Goal: Transaction & Acquisition: Purchase product/service

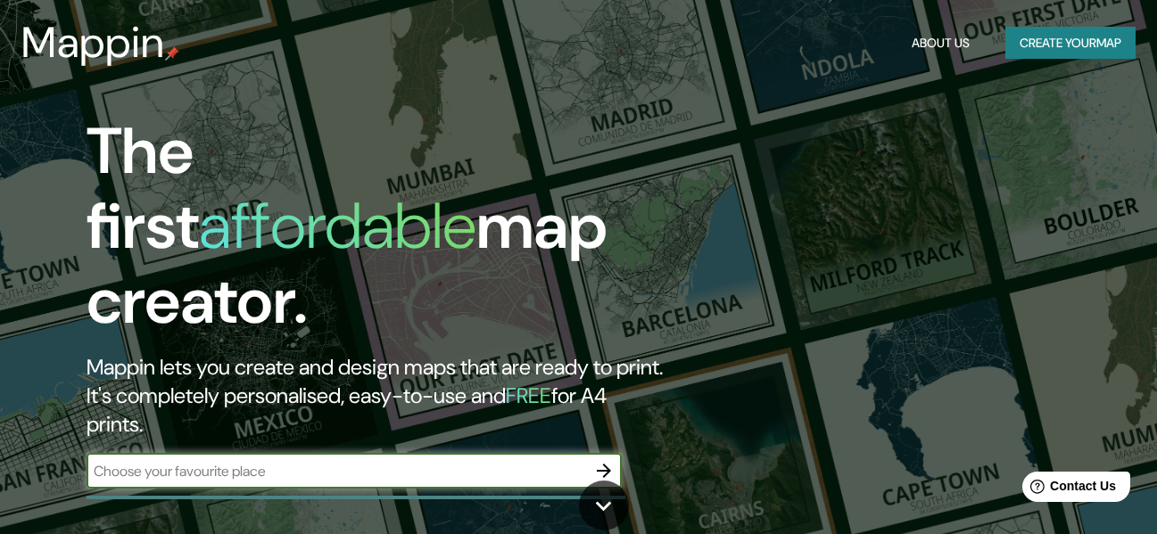
click at [1101, 46] on button "Create your map" at bounding box center [1070, 43] width 130 height 33
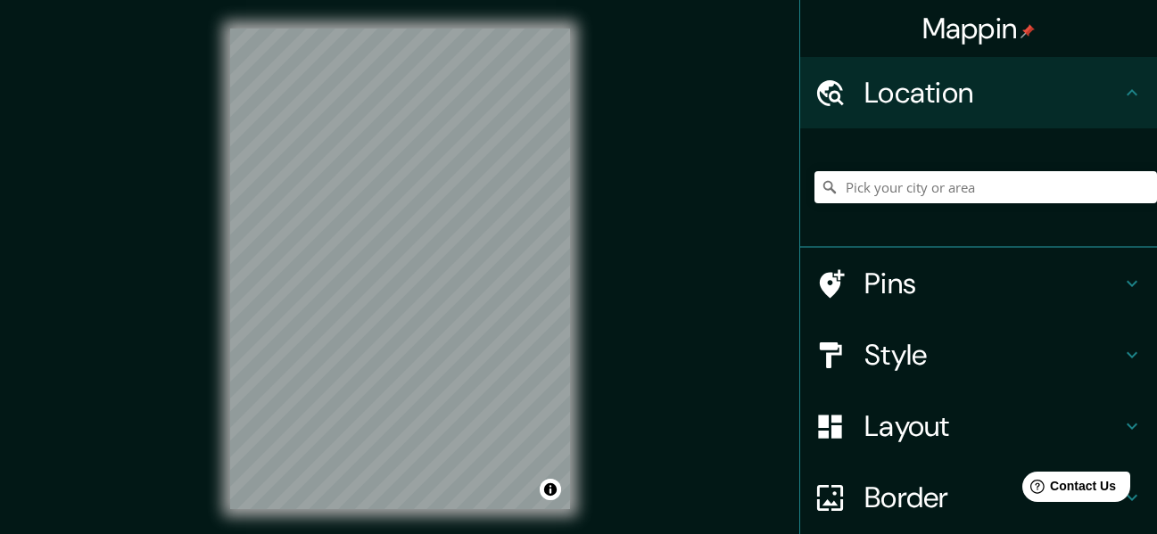
click at [902, 364] on h4 "Style" at bounding box center [992, 355] width 257 height 36
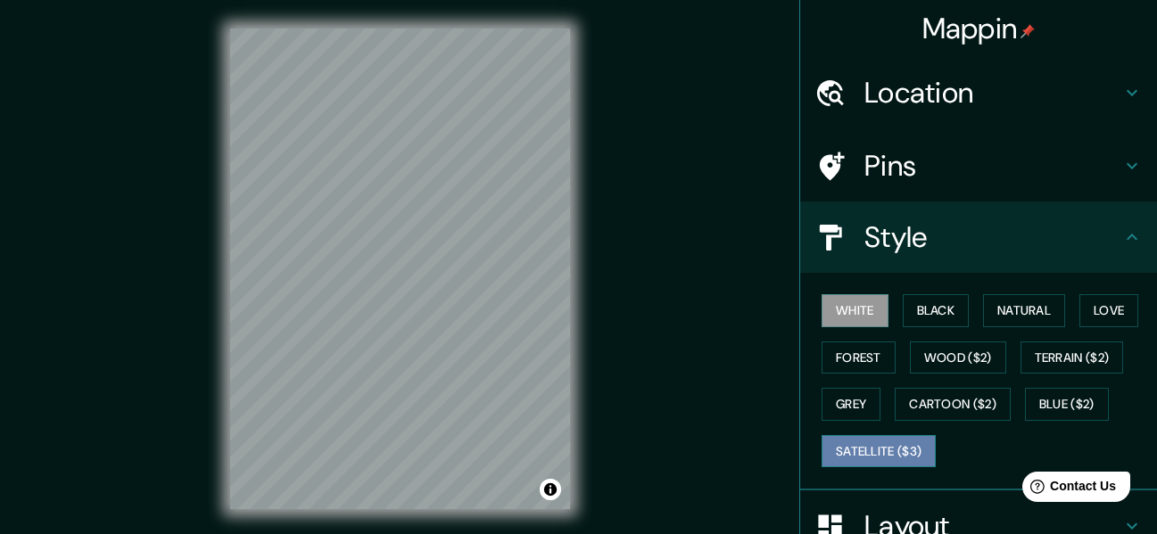
click at [895, 441] on button "Satellite ($3)" at bounding box center [878, 451] width 114 height 33
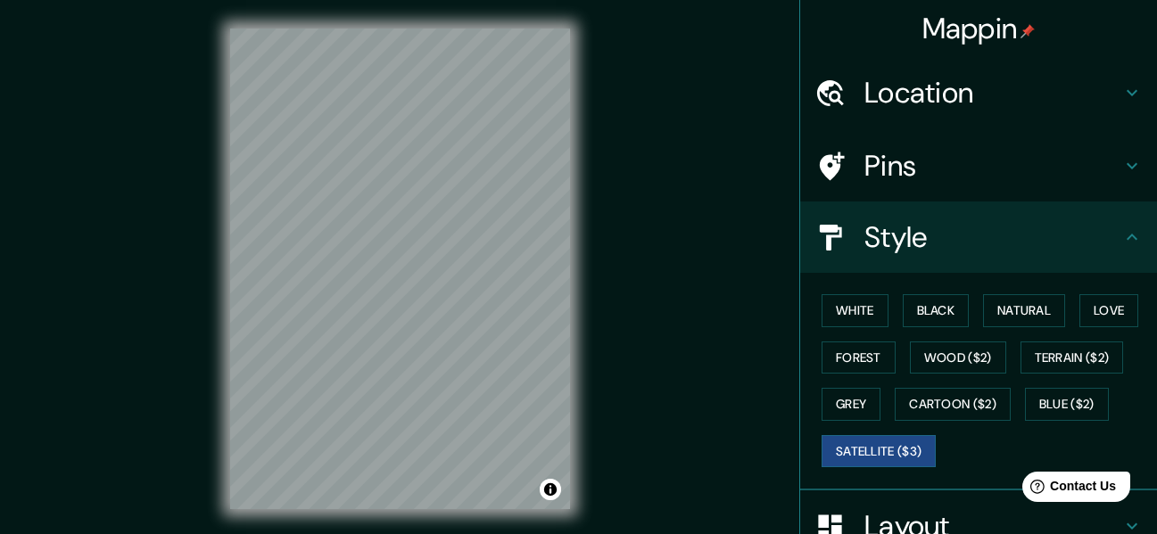
click at [606, 320] on div "Mappin Location Pins Style White Black Natural Love Forest Wood ($2) Terrain ($…" at bounding box center [578, 283] width 1157 height 566
click at [595, 266] on div "© Mapbox © OpenStreetMap Improve this map © Maxar" at bounding box center [400, 269] width 397 height 538
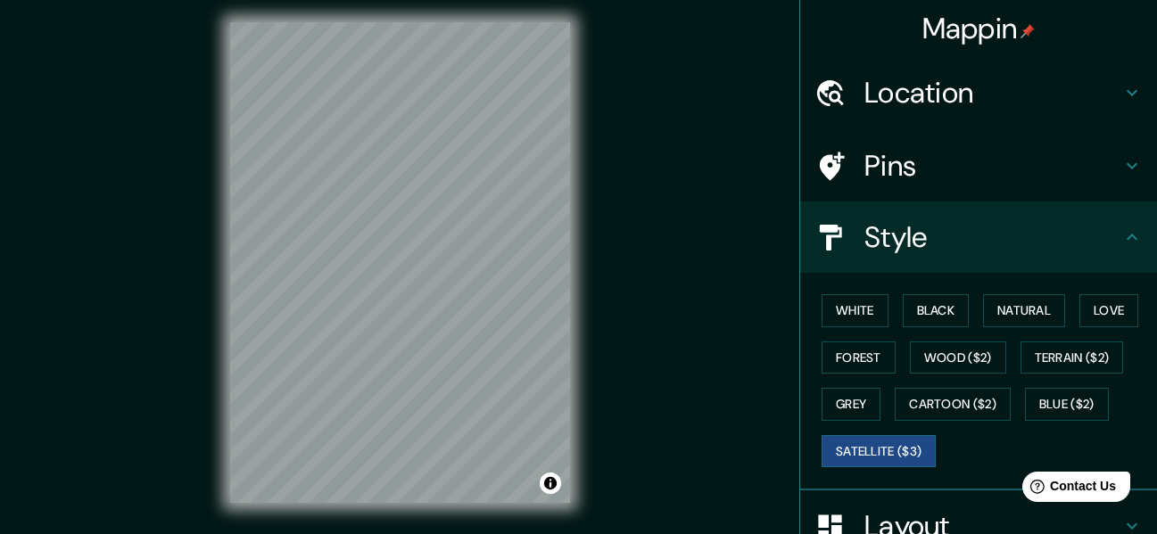
scroll to position [9, 0]
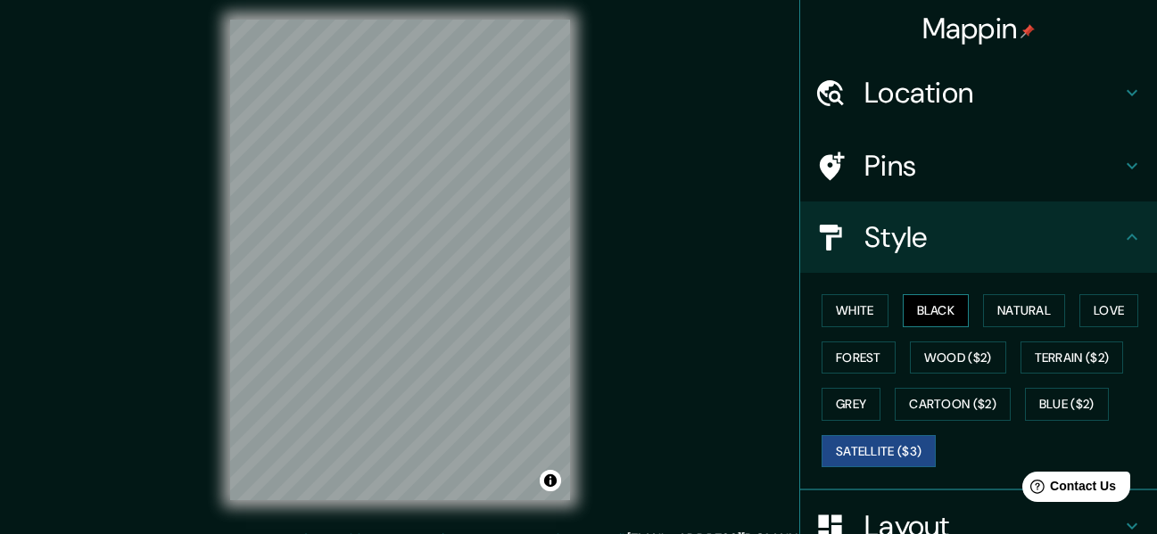
click at [903, 316] on button "Black" at bounding box center [936, 310] width 67 height 33
click at [859, 301] on button "White" at bounding box center [854, 310] width 67 height 33
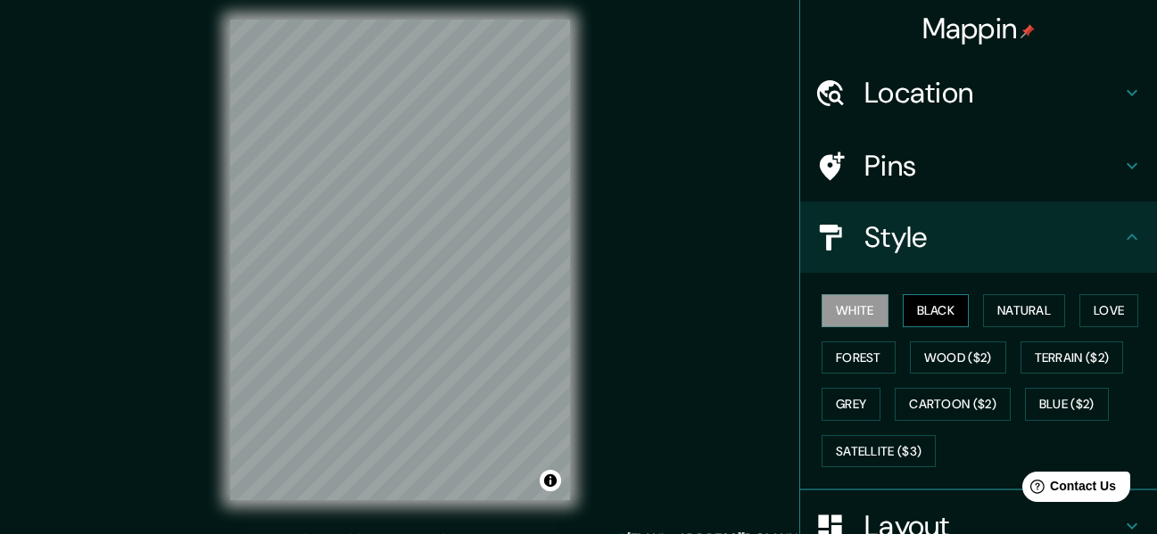
click at [939, 319] on button "Black" at bounding box center [936, 310] width 67 height 33
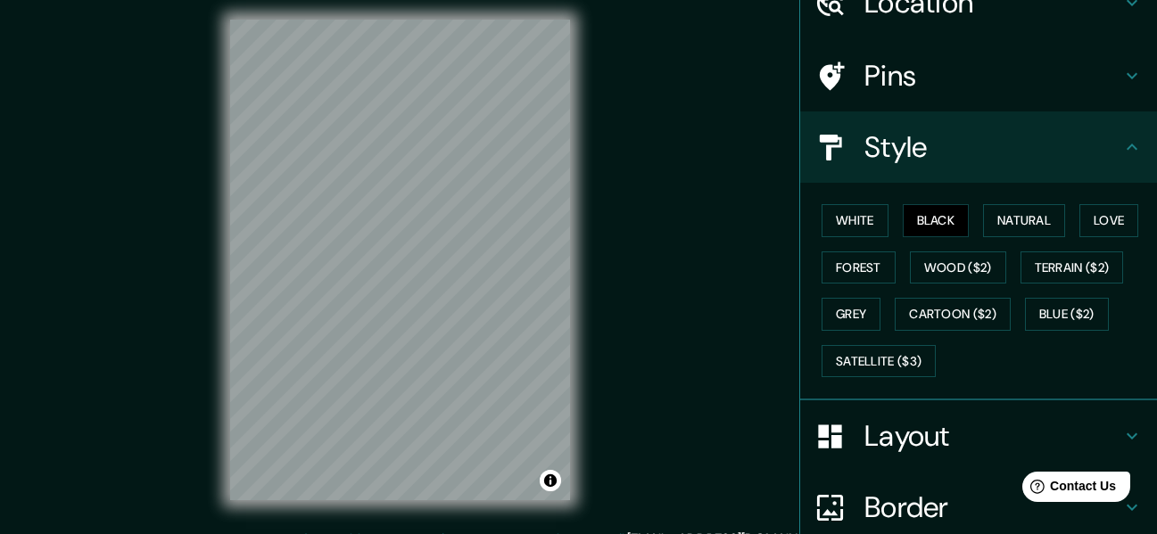
click at [889, 490] on h4 "Border" at bounding box center [992, 508] width 257 height 36
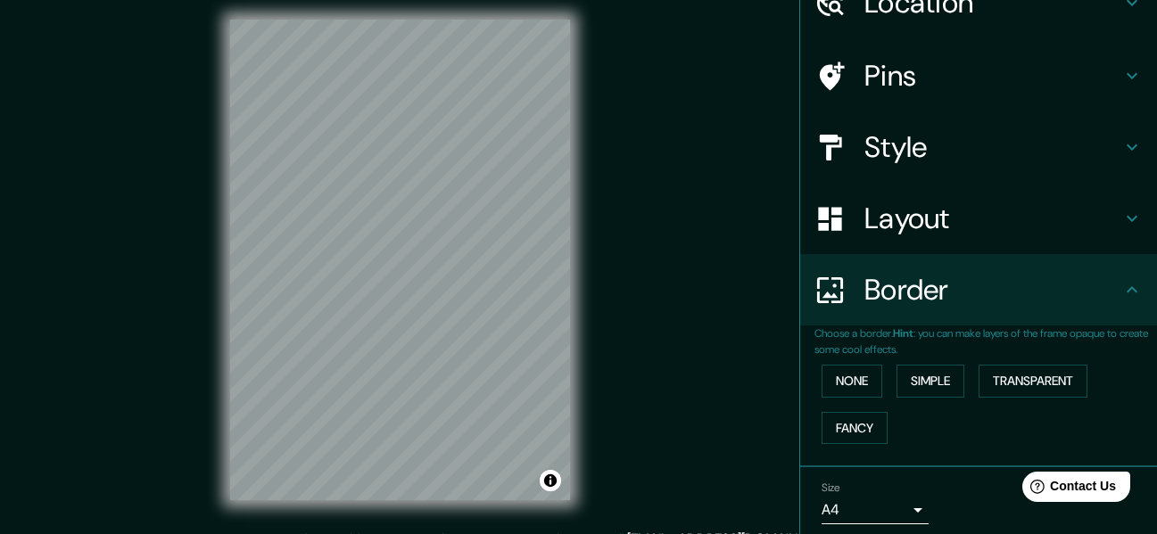
scroll to position [156, 0]
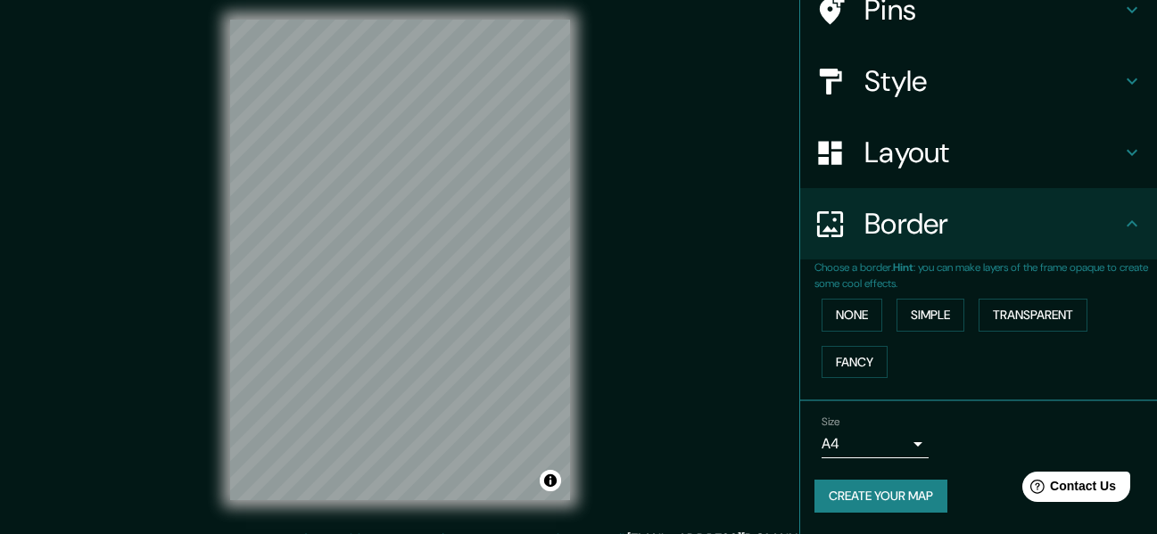
click at [955, 165] on h4 "Layout" at bounding box center [992, 153] width 257 height 36
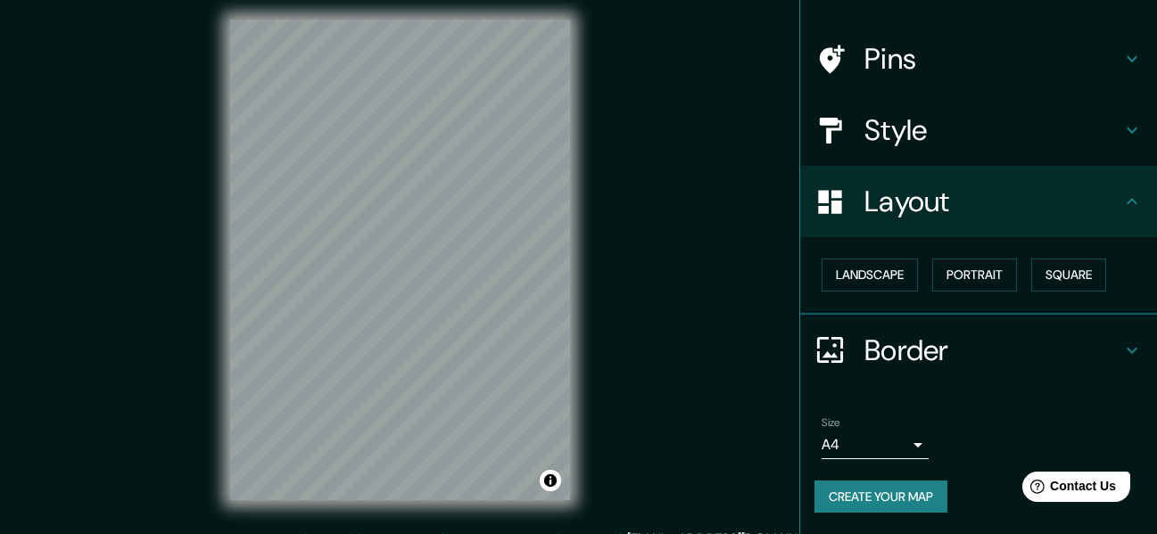
scroll to position [107, 0]
click at [898, 435] on body "Mappin Location Pins Style Layout Landscape Portrait Square Border Choose a bor…" at bounding box center [578, 258] width 1157 height 534
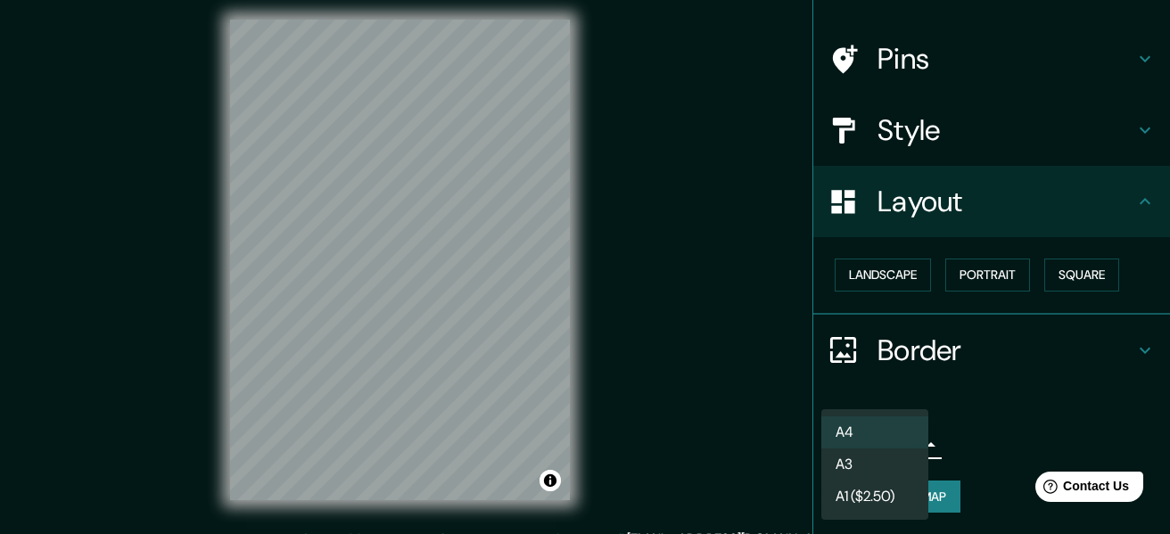
click at [890, 469] on li "A3" at bounding box center [874, 465] width 107 height 32
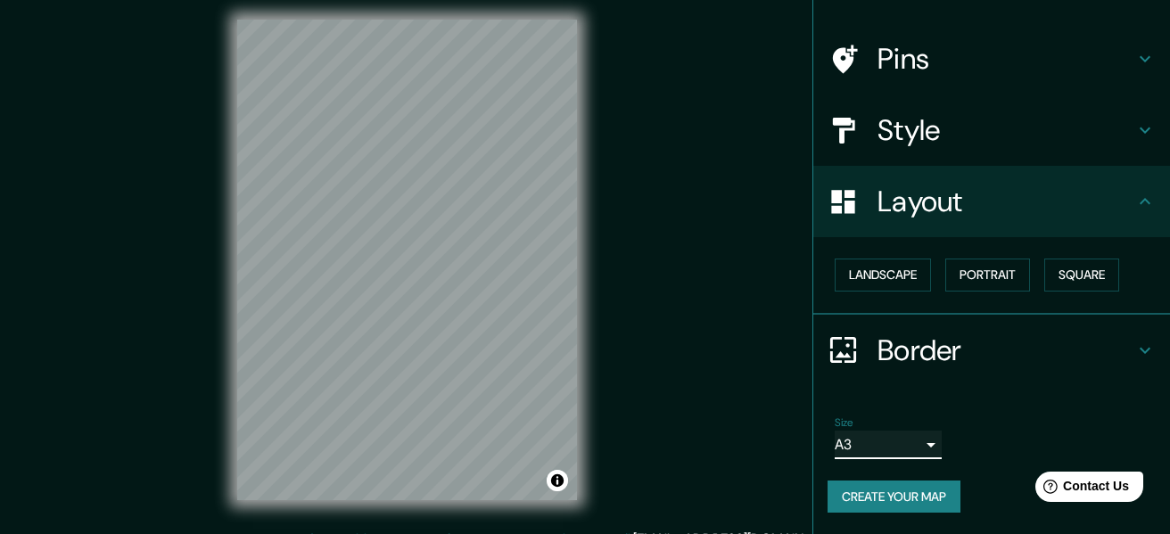
type input "a4"
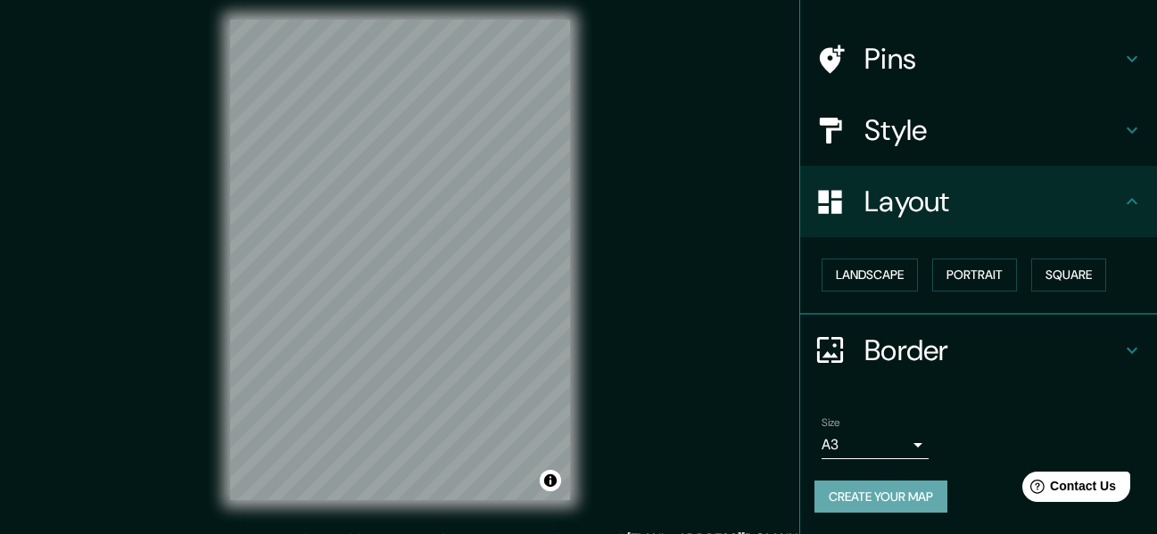
click at [916, 501] on button "Create your map" at bounding box center [880, 497] width 133 height 33
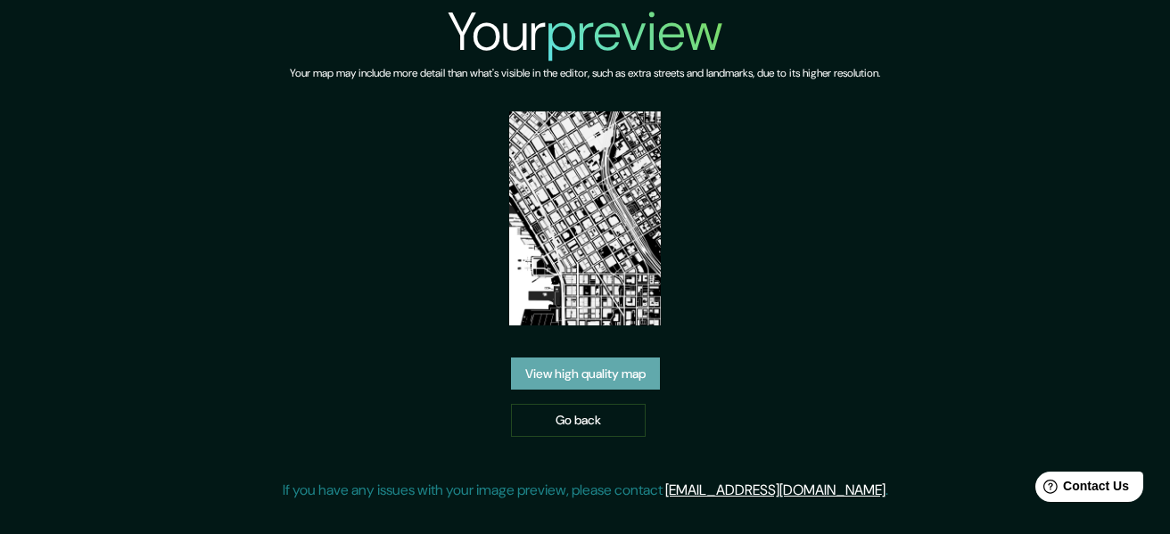
click at [636, 380] on link "View high quality map" at bounding box center [585, 374] width 149 height 33
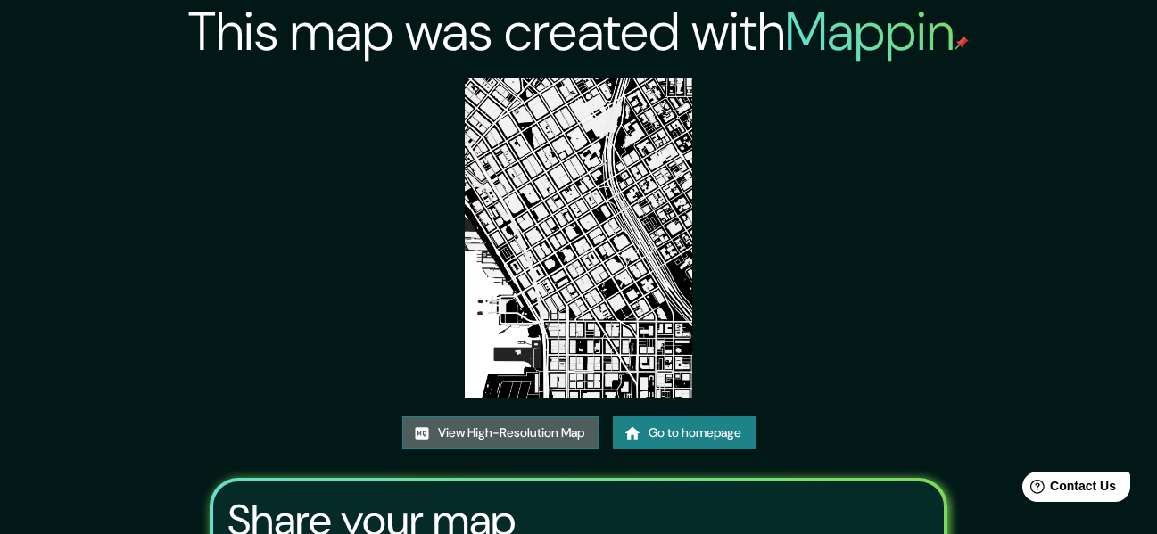
click at [518, 440] on link "View High-Resolution Map" at bounding box center [500, 433] width 196 height 33
